Goal: Task Accomplishment & Management: Manage account settings

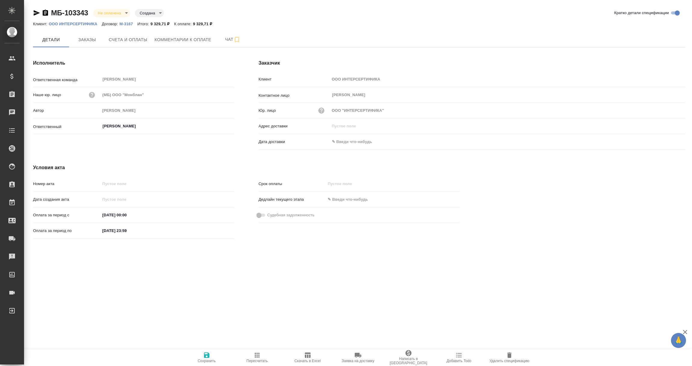
click at [343, 143] on input "text" at bounding box center [356, 141] width 53 height 9
click at [666, 142] on icon "button" at bounding box center [667, 141] width 7 height 7
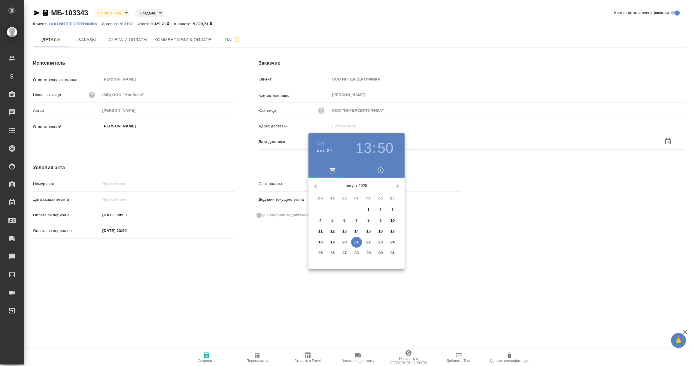
click at [357, 242] on p "21" at bounding box center [356, 242] width 5 height 6
type input "21.08.2025 13:50"
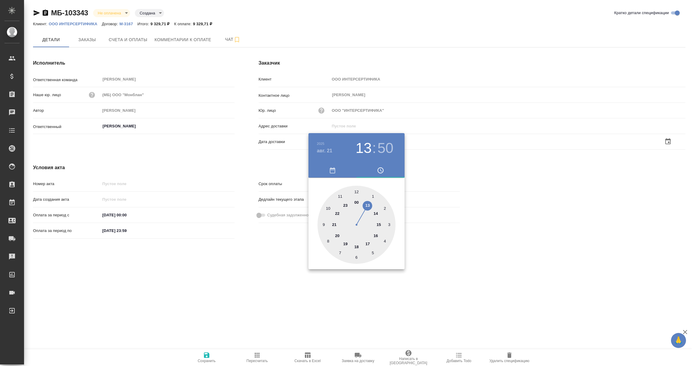
click at [275, 289] on div at bounding box center [346, 183] width 692 height 366
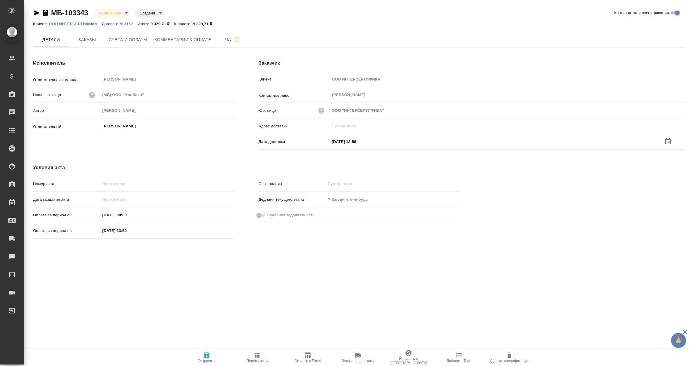
click at [208, 352] on icon "button" at bounding box center [206, 354] width 7 height 7
click at [125, 43] on span "Счета и оплаты" at bounding box center [128, 40] width 39 height 8
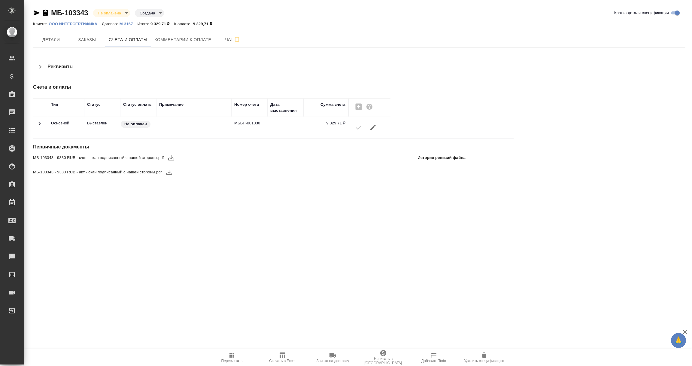
click at [86, 24] on p "ООО ИНТЕРСЕРТИФИКА" at bounding box center [75, 24] width 53 height 5
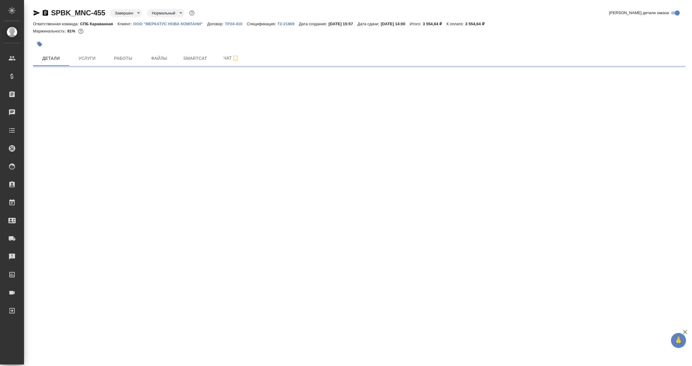
select select "RU"
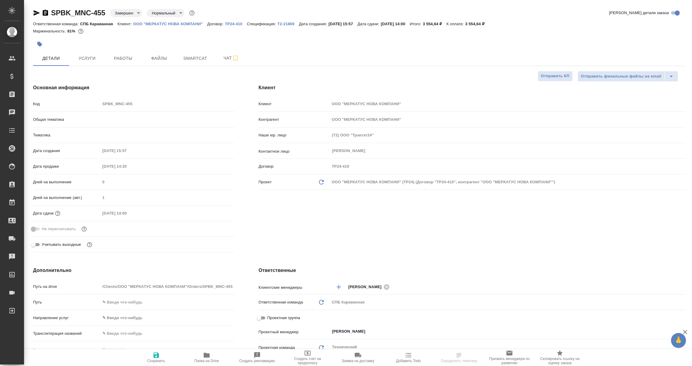
type textarea "x"
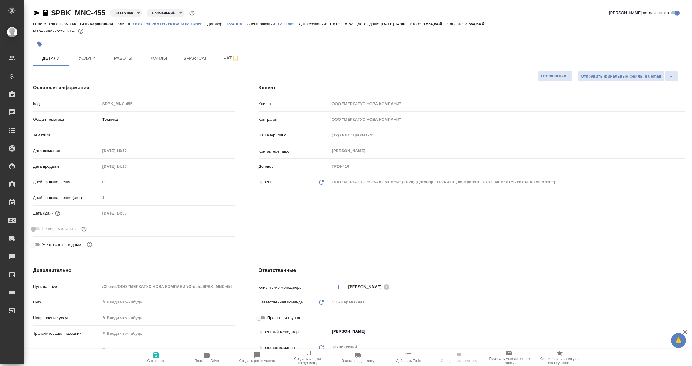
type textarea "x"
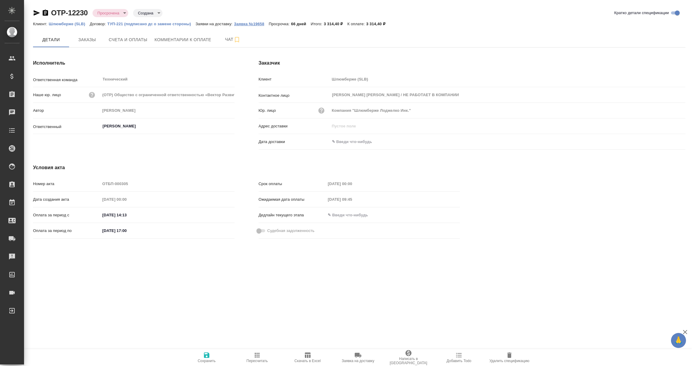
click at [251, 22] on p "Заявка №19658" at bounding box center [251, 24] width 35 height 5
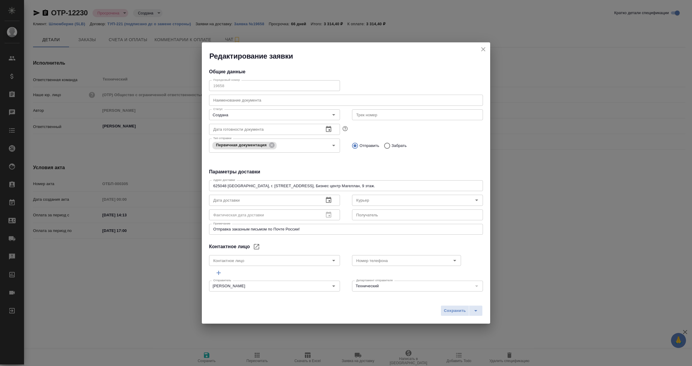
type input "Galkova Irina / НЕ РАБОТАЕТ В КОМПАНИИ"
click at [385, 184] on textarea "625048 Россия, г. Тюмень, ул. 50 лет Октября, д.14, Бизнес центр Магеллан, 9 эт…" at bounding box center [346, 186] width 266 height 5
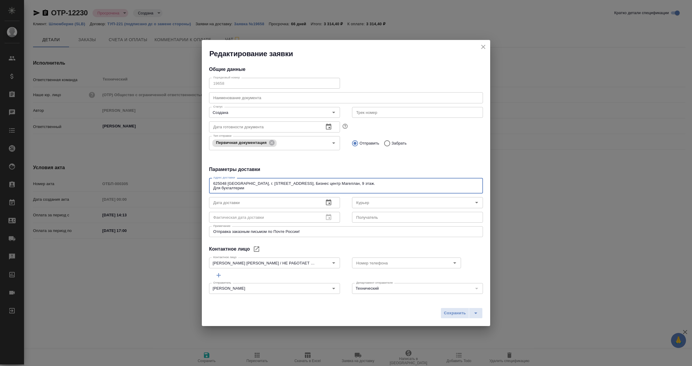
type textarea "625048 Россия, г. Тюмень, ул. 50 лет Октября, д.14, Бизнес центр Магеллан, 9 эт…"
click at [333, 264] on icon "Open" at bounding box center [333, 262] width 7 height 7
click at [331, 262] on icon "Open" at bounding box center [333, 262] width 7 height 7
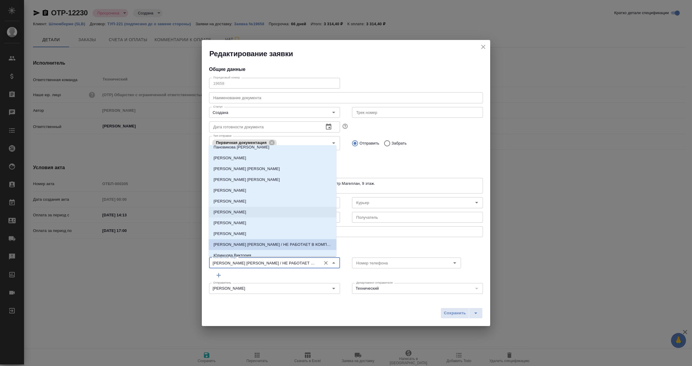
scroll to position [31, 0]
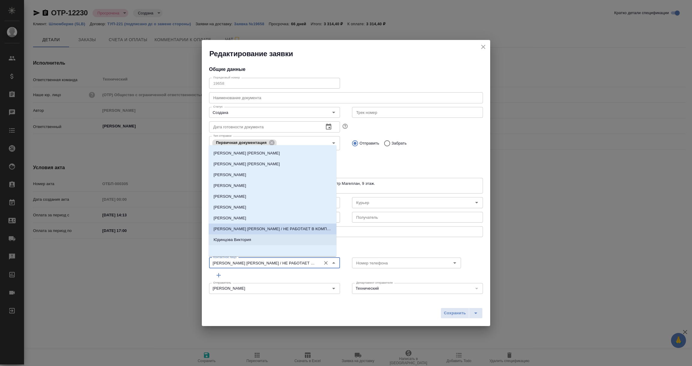
click at [250, 241] on p "Юдинцова Виктория" at bounding box center [233, 240] width 38 height 6
type input "Юдинцова Виктория"
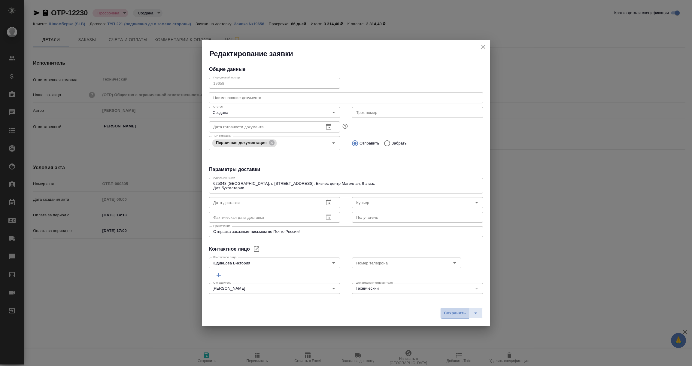
click at [457, 314] on span "Сохранить" at bounding box center [455, 313] width 22 height 7
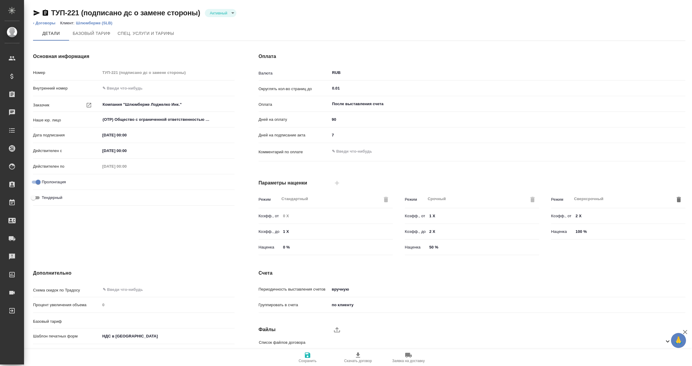
type input "Шлюмберже (Андрушенко)"
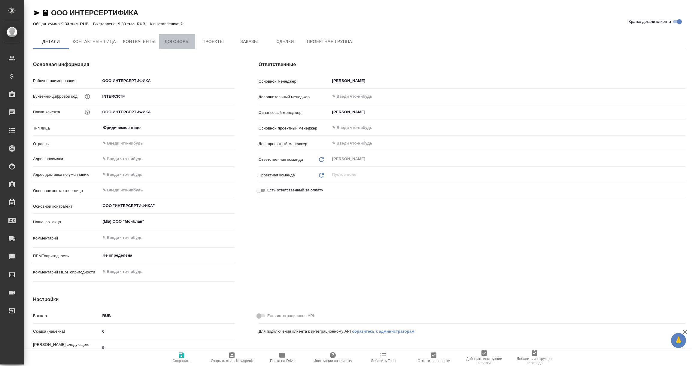
click at [181, 44] on span "Договоры" at bounding box center [177, 42] width 29 height 8
type textarea "x"
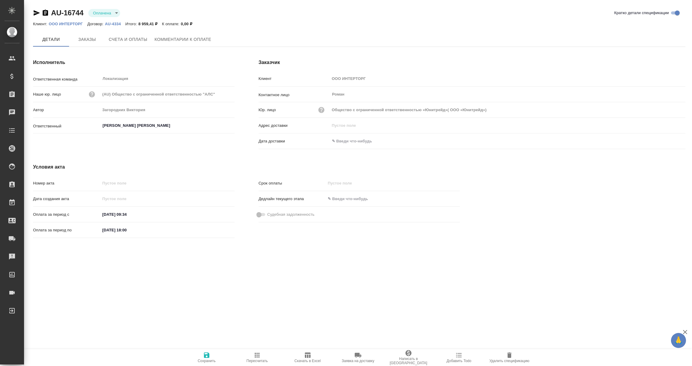
type input "Общество с ограниченной ответственностью «Юнитрейд»( ООО «Юнитрейд»)"
click at [95, 38] on span "Заказы" at bounding box center [87, 40] width 29 height 8
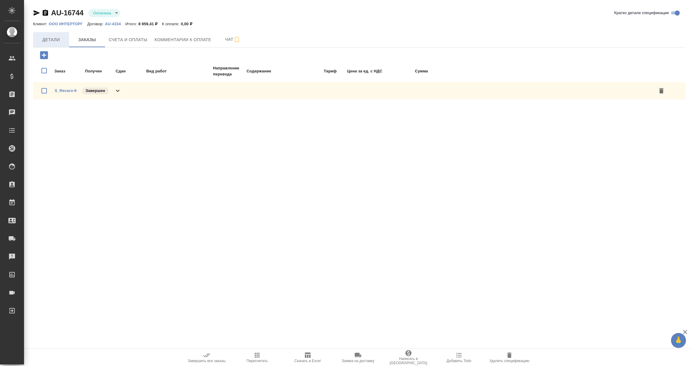
click at [65, 39] on span "Детали" at bounding box center [51, 40] width 29 height 8
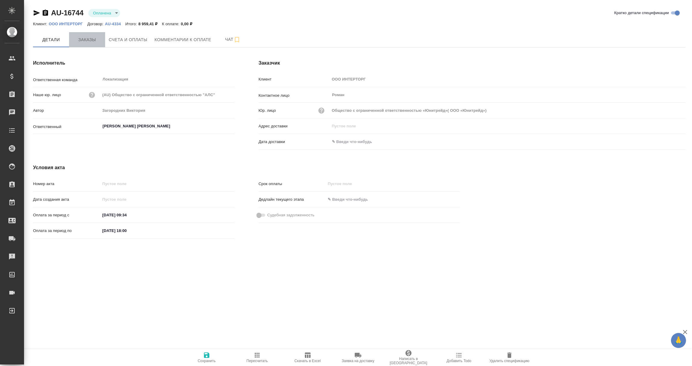
click at [90, 43] on span "Заказы" at bounding box center [87, 40] width 29 height 8
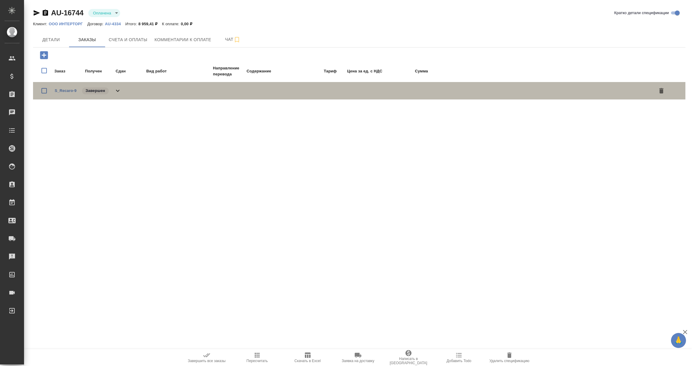
click at [71, 93] on span "S_Recaro-9" at bounding box center [66, 91] width 22 height 6
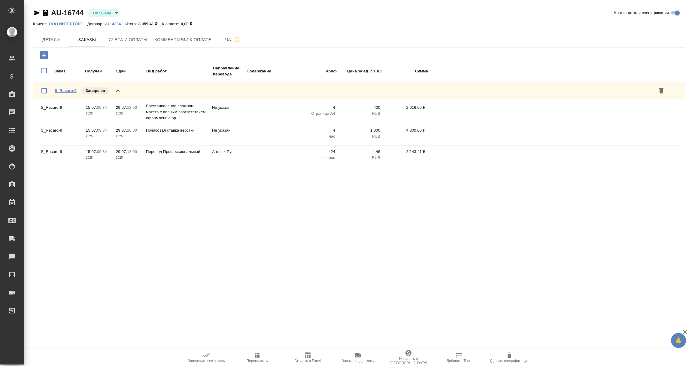
click at [71, 89] on link "S_Recaro-9" at bounding box center [66, 90] width 22 height 5
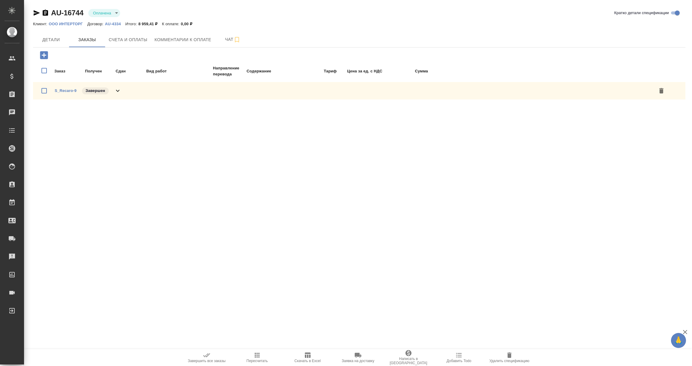
click at [46, 14] on icon "button" at bounding box center [45, 13] width 5 height 6
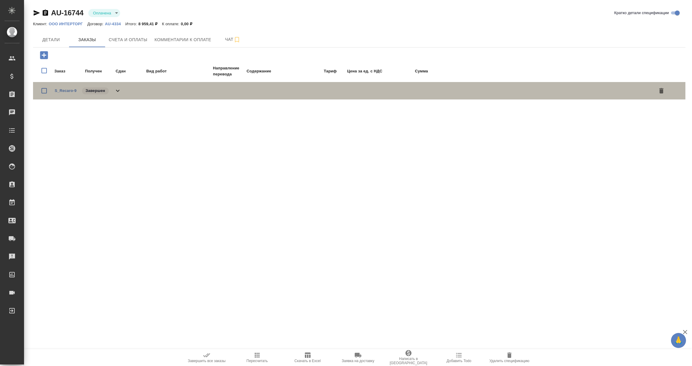
click at [118, 89] on icon at bounding box center [117, 90] width 7 height 7
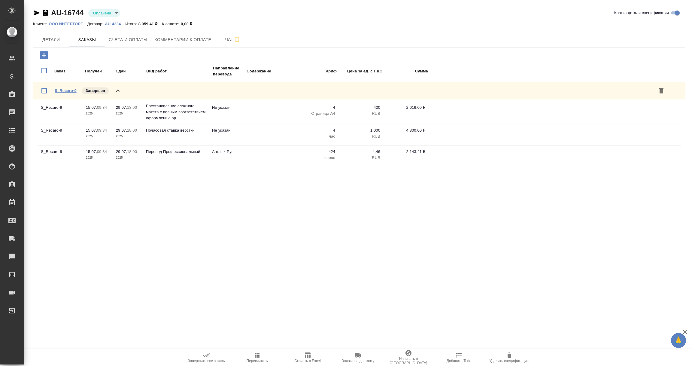
click at [62, 89] on link "S_Recaro-9" at bounding box center [66, 90] width 22 height 5
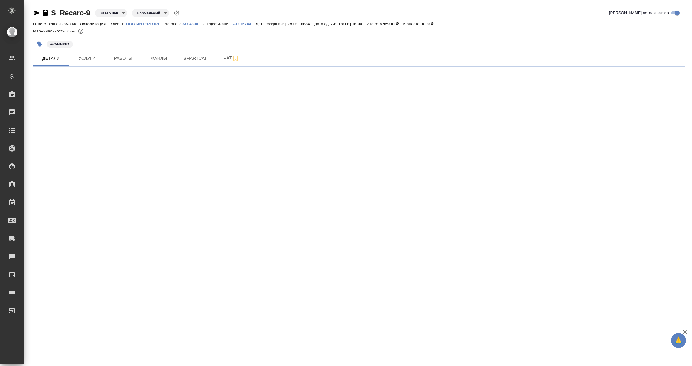
select select "RU"
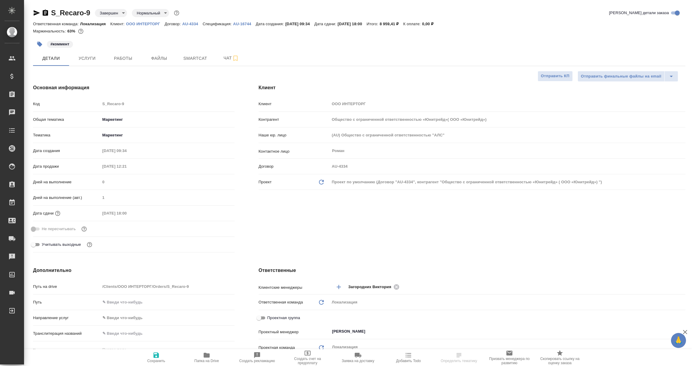
type input "Общество с ограниченной ответственностью «Юнитрейд»( ООО «Юнитрейд»)"
type textarea "x"
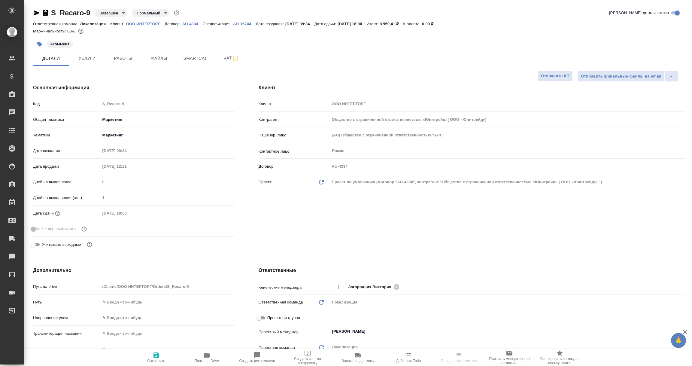
type textarea "x"
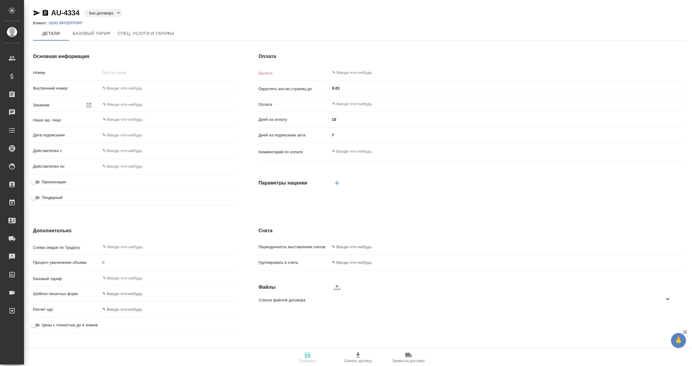
type input "AU-4334"
type input "Общество с ограниченной ответственностью «Юнитрейд»( ООО «Юнитрейд»)"
type input "(AU) Общество с ограниченной ответственностью "АЛС""
type input "15.07.2025 09:33"
type input "RUB"
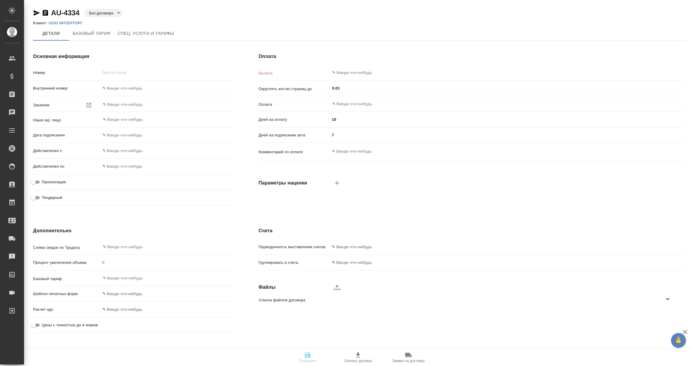
type input "После выставления счета"
type input "Стандартный шаблон - 30-70-100 - ВЫБЕРИ МЕНЯ!"
type input "russian2"
type input "basic"
type input "manual"
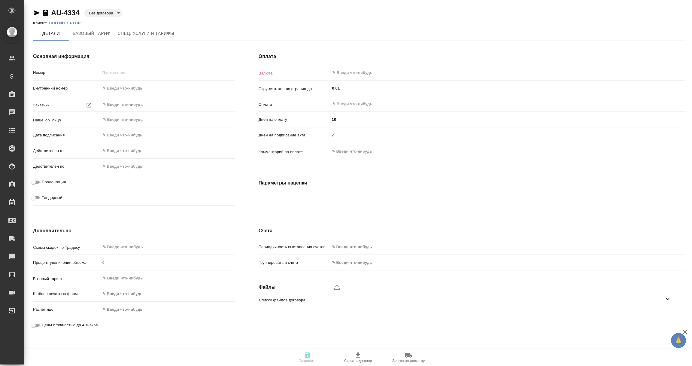
type input "client"
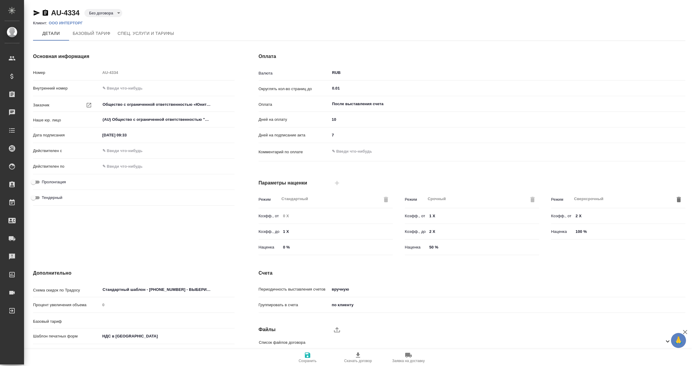
type input "Базовый ТП 2025"
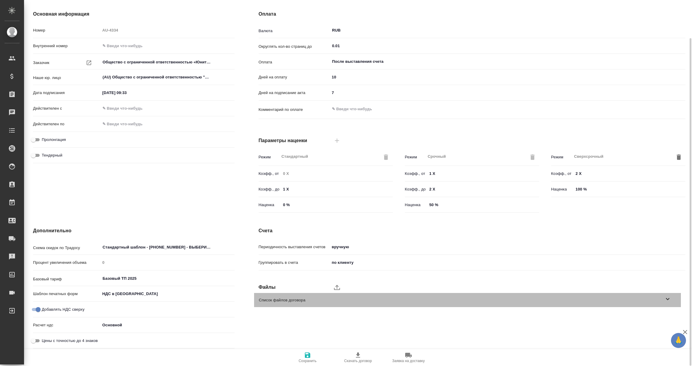
click at [671, 298] on div "Список файлов договора" at bounding box center [467, 300] width 427 height 14
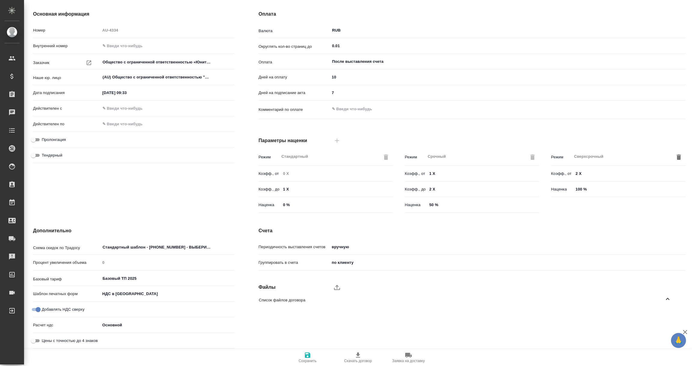
type input "Общество с ограниченной ответственностью «Юнитрейд»( ООО «Юнитрейд»)"
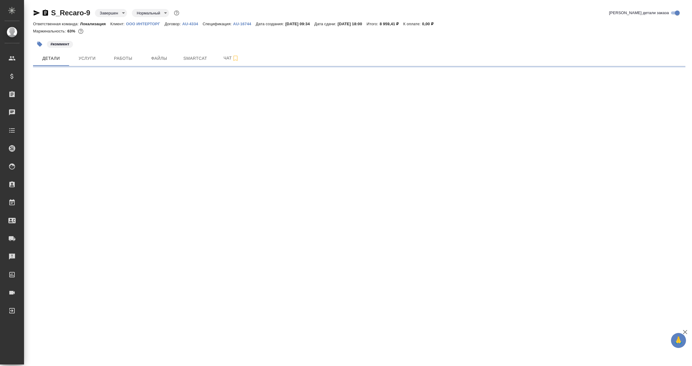
select select "RU"
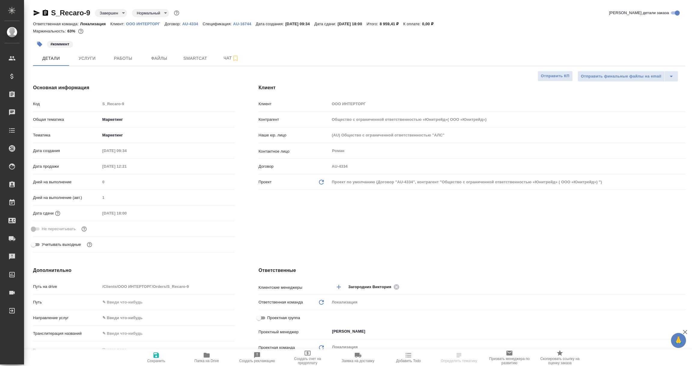
type input "Общество с ограниченной ответственностью «Юнитрейд»( ООО «Юнитрейд»)"
type textarea "x"
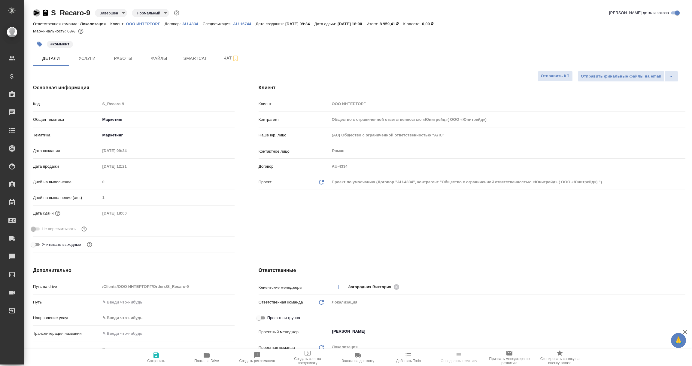
type textarea "x"
click at [35, 14] on icon "button" at bounding box center [37, 12] width 6 height 5
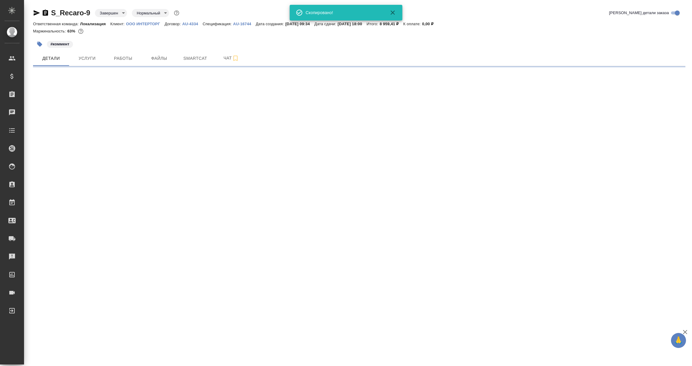
select select "RU"
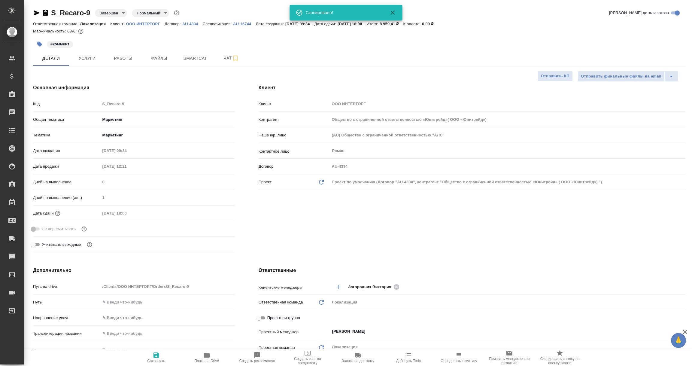
type textarea "x"
type input "Общество с ограниченной ответственностью «Юнитрейд»( ООО «Юнитрейд»)"
type textarea "x"
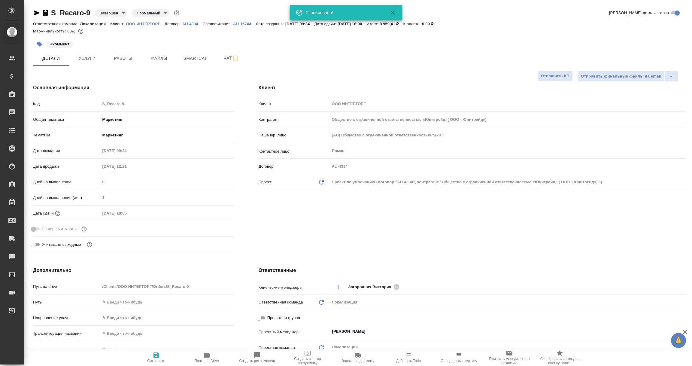
type textarea "x"
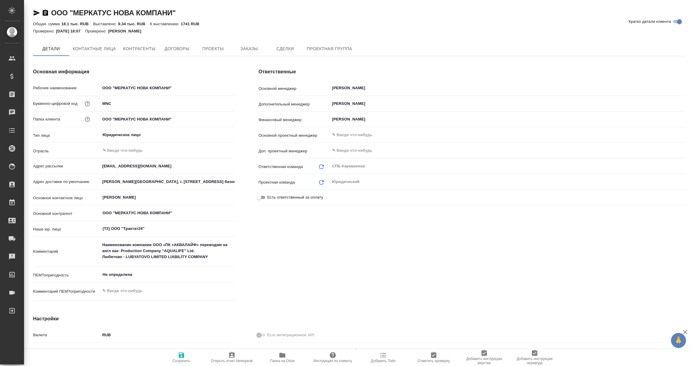
type textarea "x"
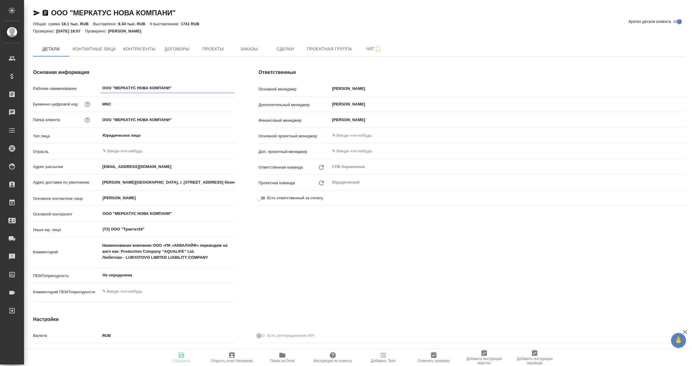
type textarea "x"
click at [43, 11] on icon "button" at bounding box center [45, 13] width 5 height 6
type textarea "x"
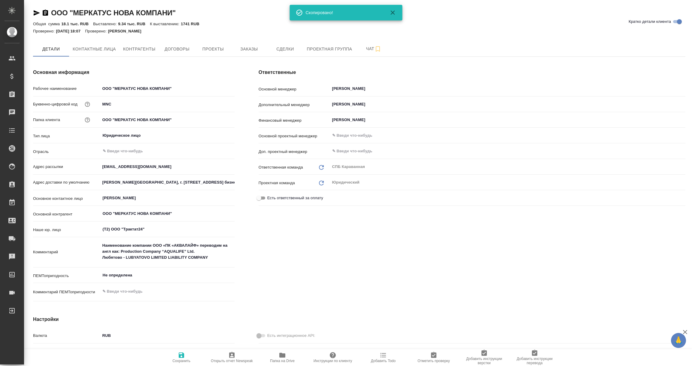
type textarea "x"
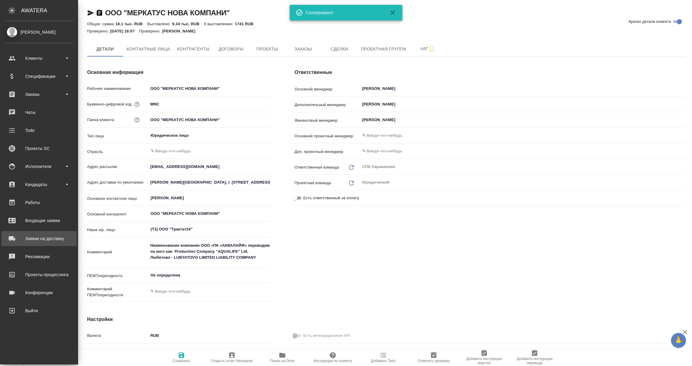
type textarea "x"
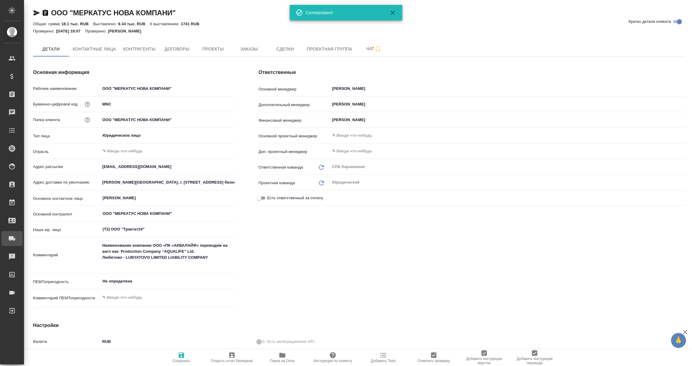
click at [12, 238] on div "Заявки на доставку" at bounding box center [4, 238] width 15 height 9
type textarea "x"
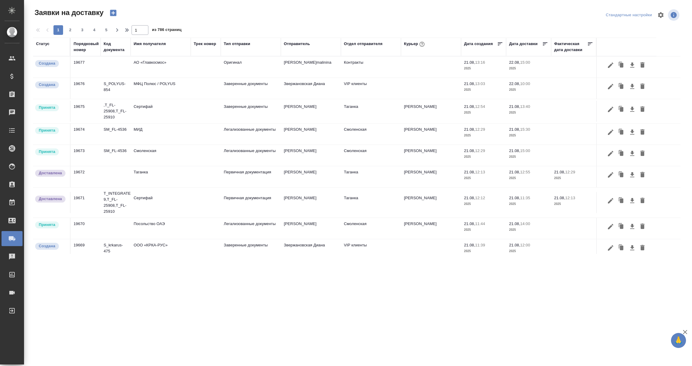
click at [160, 44] on div "Имя получателя" at bounding box center [150, 44] width 32 height 6
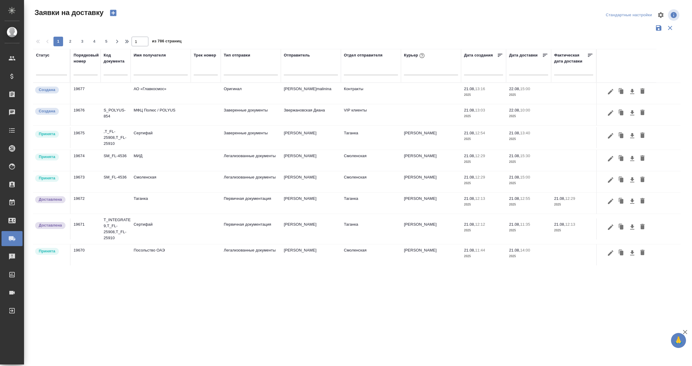
click at [148, 78] on div at bounding box center [161, 71] width 54 height 15
drag, startPoint x: 144, startPoint y: 71, endPoint x: 139, endPoint y: 71, distance: 4.8
click at [144, 71] on input "text" at bounding box center [161, 71] width 54 height 8
paste input "ООО "МЕРКАТУС НОВА КОМПАНИ""
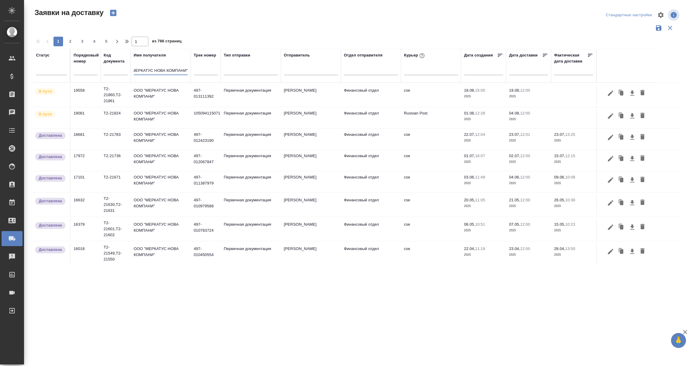
type input "ООО "МЕРКАТУС НОВА КОМПАНИ""
click at [163, 93] on td "ООО "МЕРКАТУС НОВА КОМПАНИ"" at bounding box center [161, 94] width 60 height 21
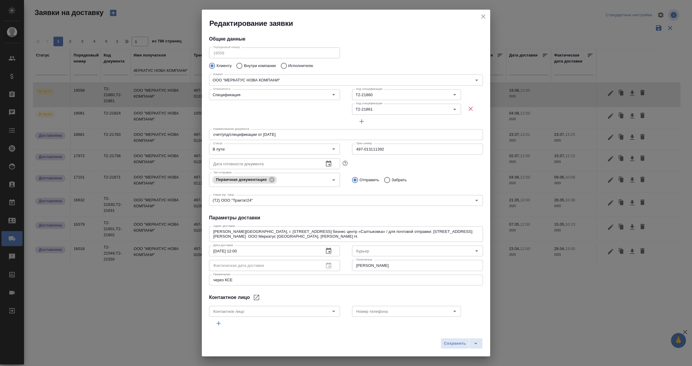
scroll to position [0, 0]
type input "cse"
type input "[PERSON_NAME]"
type input ".7 903 018 54 60"
click at [483, 17] on icon "close" at bounding box center [483, 16] width 7 height 7
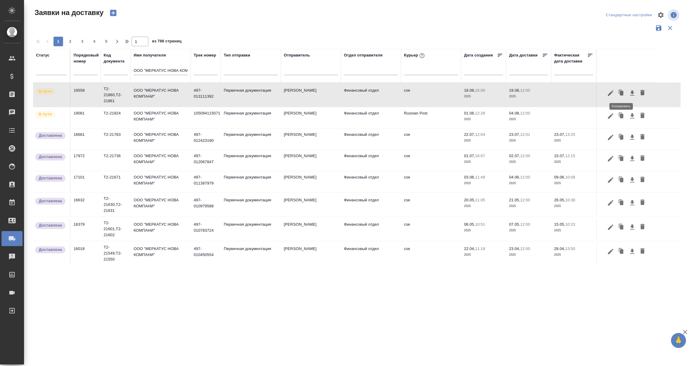
click at [621, 93] on icon "button" at bounding box center [622, 93] width 4 height 5
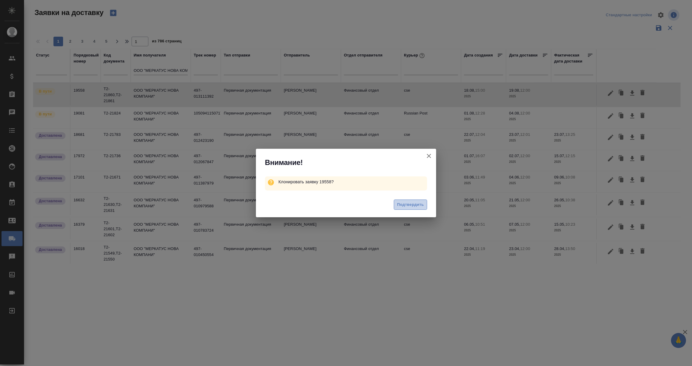
click at [415, 207] on span "Подтвердить" at bounding box center [410, 204] width 27 height 7
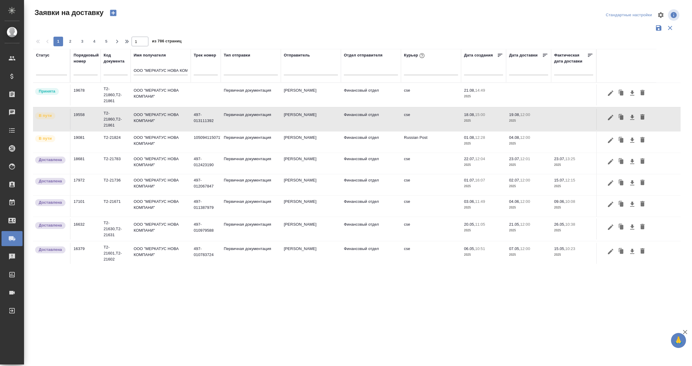
click at [65, 95] on div "Принята" at bounding box center [51, 91] width 32 height 8
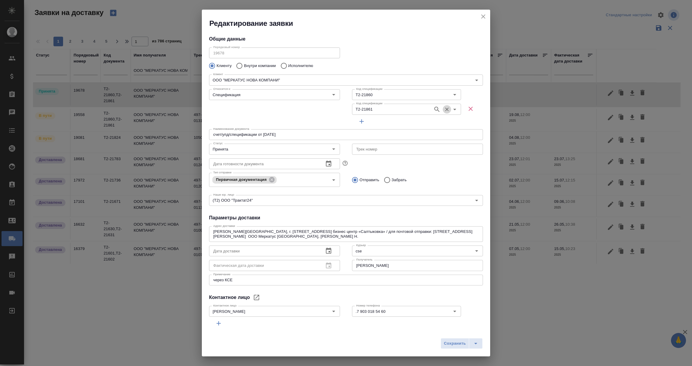
click at [444, 109] on icon "Очистить" at bounding box center [447, 109] width 6 height 6
drag, startPoint x: 375, startPoint y: 98, endPoint x: 310, endPoint y: 89, distance: 65.5
click at [310, 89] on div "Относится к: Спецификация Относится к: Код спецификации Т2-21860 Код спецификац…" at bounding box center [346, 107] width 286 height 52
paste input "9"
type input "Т2-21869"
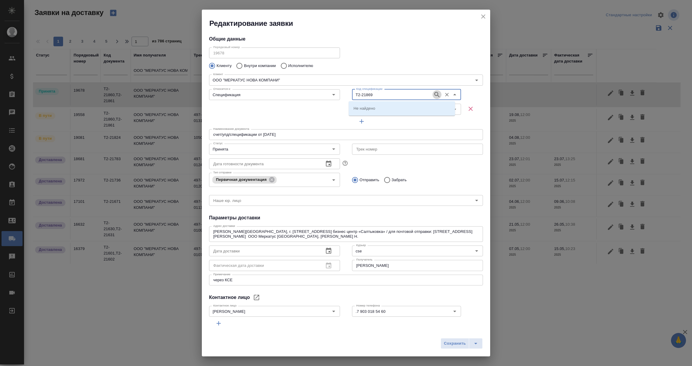
click at [433, 93] on icon "button" at bounding box center [436, 94] width 7 height 7
click at [374, 108] on li "Т2-21869" at bounding box center [402, 108] width 106 height 11
type input "Т2-21869"
type input "(Т2) ООО "Трактат24""
type input "Т2-21869"
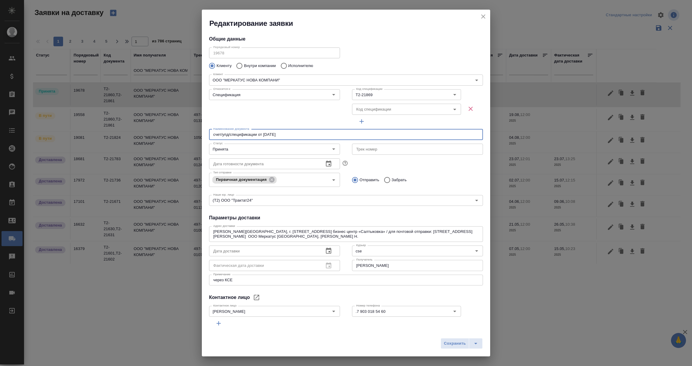
drag, startPoint x: 264, startPoint y: 135, endPoint x: 300, endPoint y: 139, distance: 36.6
click at [300, 139] on input "счет/упд/спецификации от [DATE]" at bounding box center [346, 134] width 274 height 11
click at [331, 149] on icon "Open" at bounding box center [333, 148] width 7 height 7
type input "счет/упд/спецификации от [DATE]"
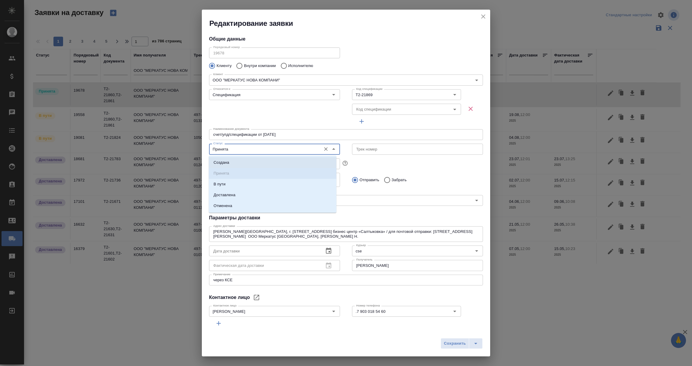
click at [235, 164] on li "Создана" at bounding box center [273, 162] width 128 height 11
type input "Создана"
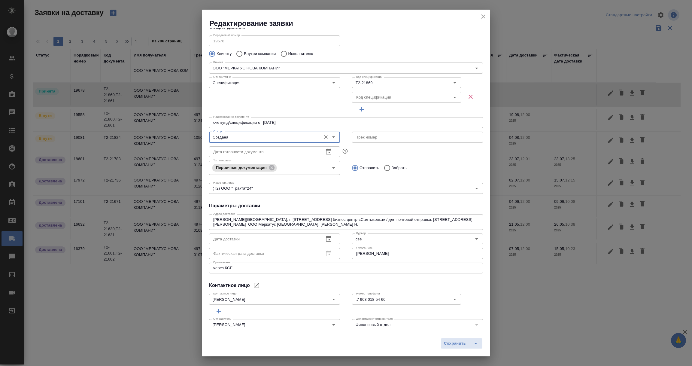
scroll to position [21, 0]
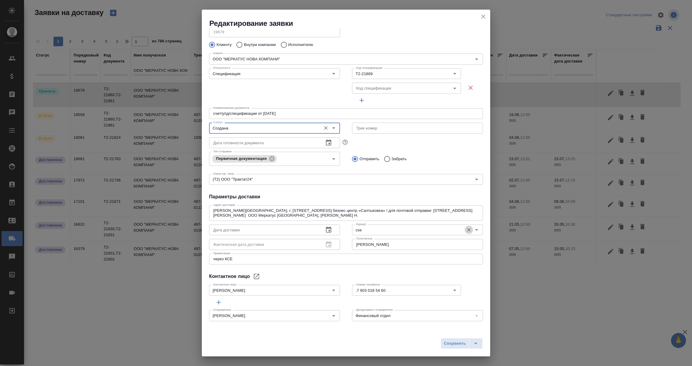
click at [467, 229] on icon "Очистить" at bounding box center [469, 230] width 4 height 4
drag, startPoint x: 464, startPoint y: 244, endPoint x: 332, endPoint y: 239, distance: 131.9
click at [332, 239] on div "Дата доставки Дата доставки Фактическая дата доставки Фактическая дата доставки…" at bounding box center [346, 236] width 286 height 41
click at [332, 315] on icon "Open" at bounding box center [333, 316] width 3 height 2
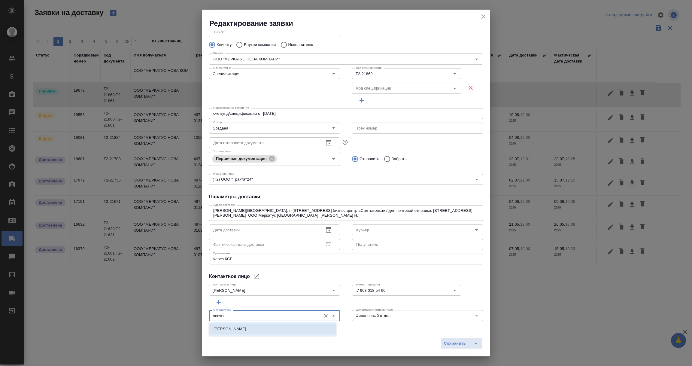
click at [255, 327] on li "[PERSON_NAME]" at bounding box center [273, 329] width 128 height 11
drag, startPoint x: 372, startPoint y: 15, endPoint x: 297, endPoint y: 28, distance: 75.9
click at [297, 28] on div "Редактирование заявки" at bounding box center [346, 19] width 288 height 19
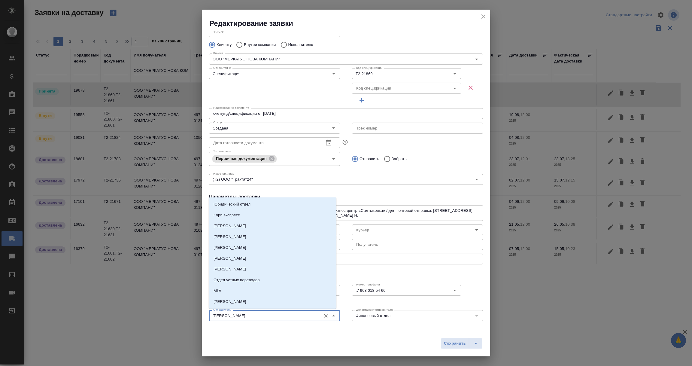
drag, startPoint x: 258, startPoint y: 317, endPoint x: 197, endPoint y: 315, distance: 61.3
click at [197, 315] on div "Редактирование заявки Общие данные Порядковый номер 19678 Порядковый номер Клие…" at bounding box center [346, 183] width 692 height 366
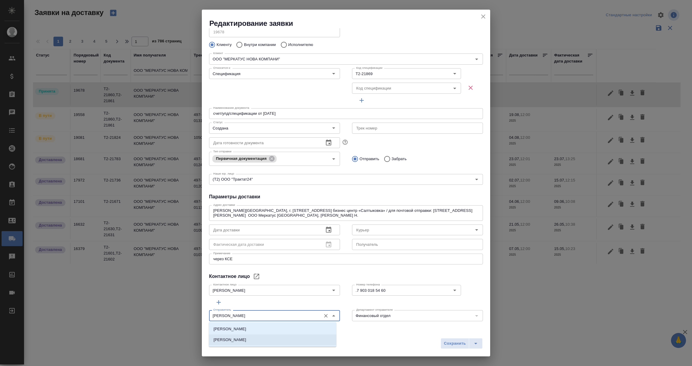
click at [242, 340] on p "[PERSON_NAME]" at bounding box center [230, 340] width 33 height 6
type input "[PERSON_NAME]"
click at [361, 338] on div "Сохранить" at bounding box center [346, 345] width 288 height 21
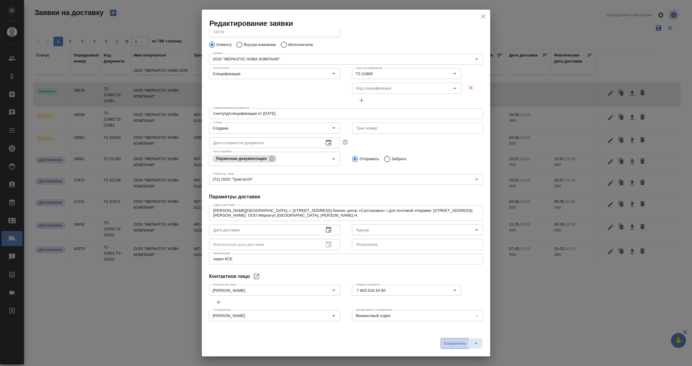
click at [454, 345] on span "Сохранить" at bounding box center [455, 343] width 22 height 7
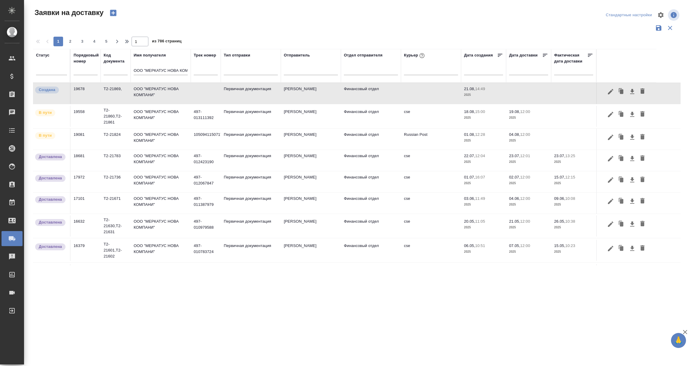
click at [116, 92] on td "Т2-21869," at bounding box center [116, 93] width 30 height 21
click at [113, 91] on td "Т2-21869," at bounding box center [116, 93] width 30 height 21
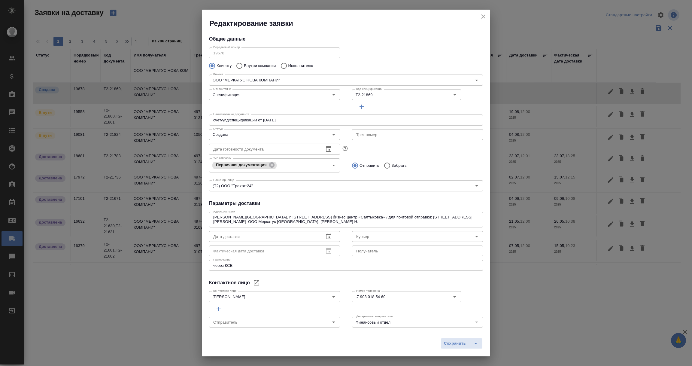
type input "[PERSON_NAME]"
click at [372, 96] on input "Т2-21869" at bounding box center [392, 94] width 76 height 7
click at [462, 98] on div at bounding box center [472, 94] width 22 height 14
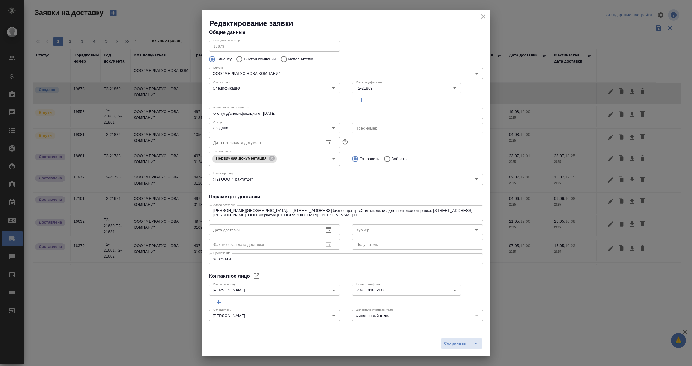
click at [484, 15] on icon "close" at bounding box center [483, 16] width 4 height 4
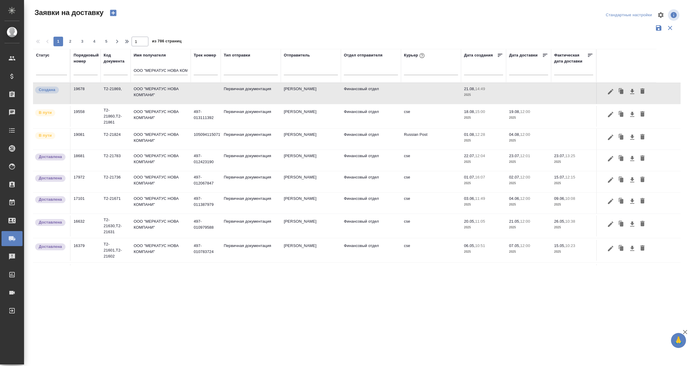
click at [59, 104] on td "Доставлена" at bounding box center [52, 93] width 38 height 21
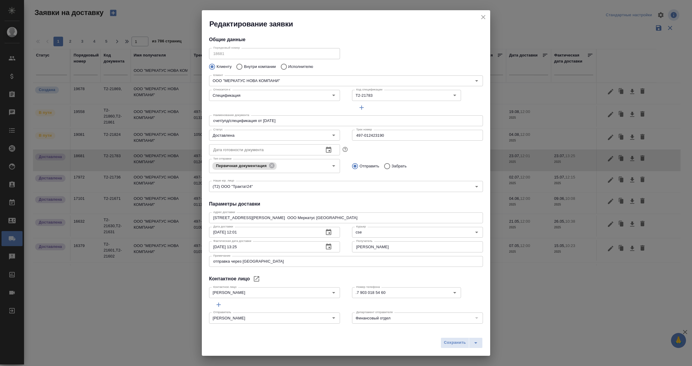
click at [485, 14] on icon "close" at bounding box center [483, 17] width 7 height 7
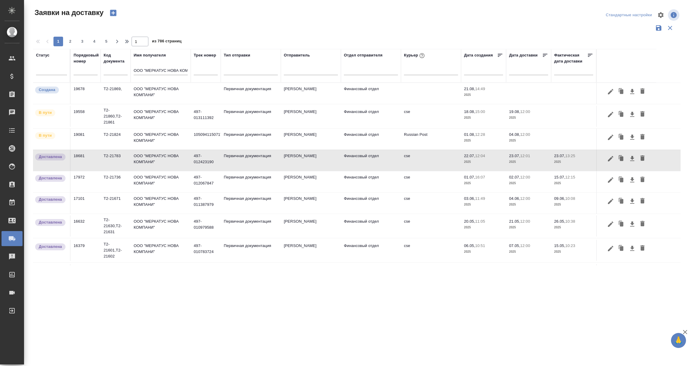
click at [203, 98] on td at bounding box center [206, 93] width 30 height 21
